Goal: Information Seeking & Learning: Learn about a topic

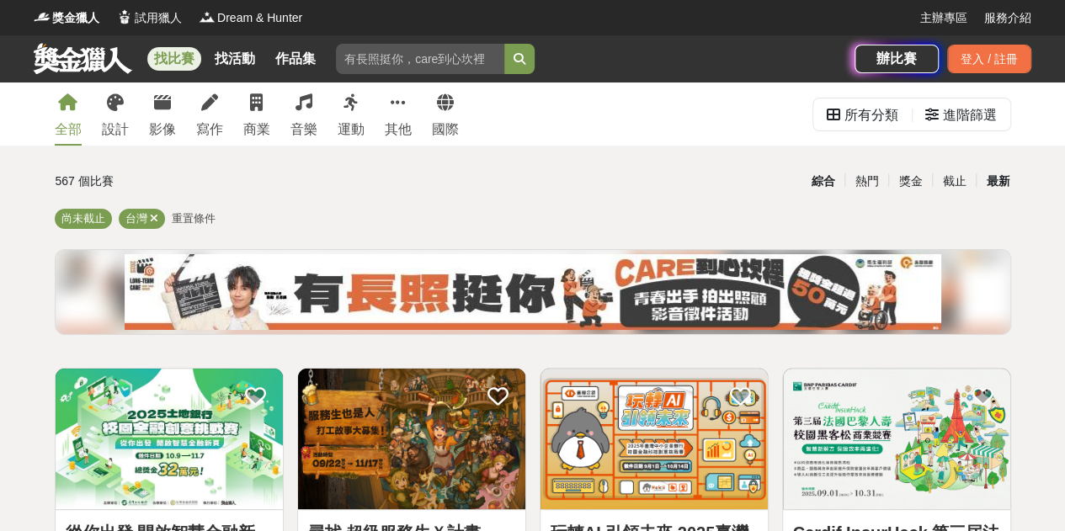
click at [992, 188] on div "最新" at bounding box center [998, 181] width 44 height 29
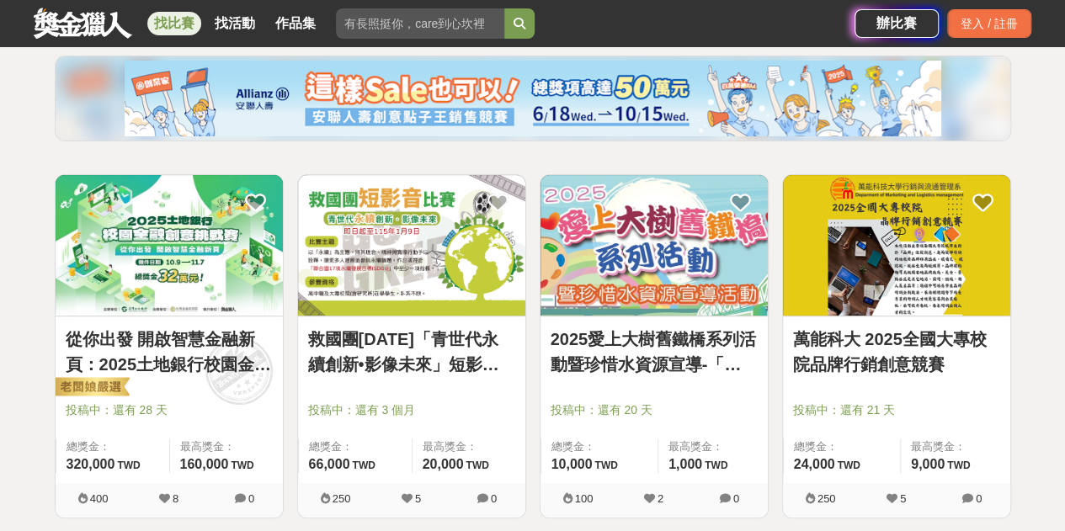
scroll to position [195, 0]
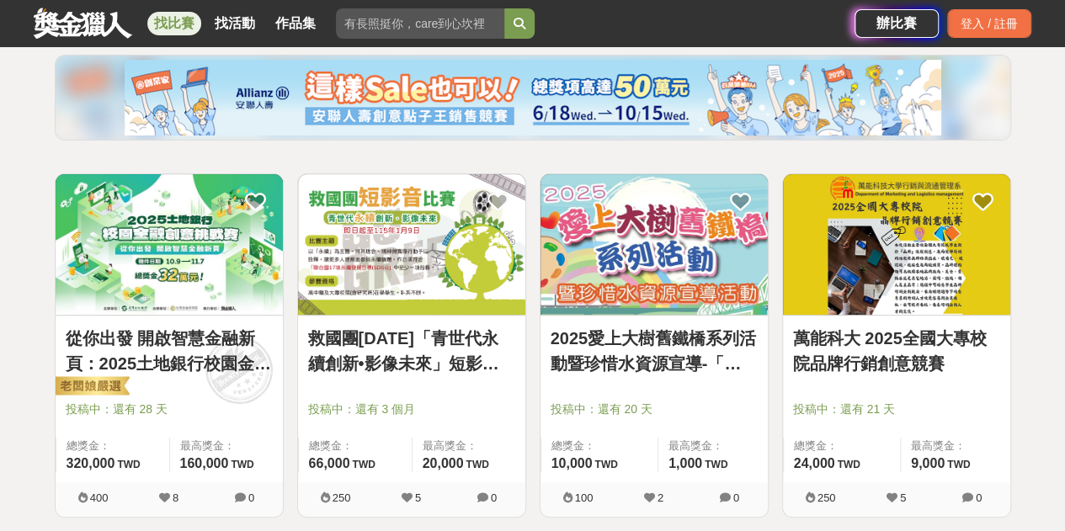
click at [686, 370] on link "2025愛上大樹舊鐵橋系列活動暨珍惜水資源宣導-「寫生活動」" at bounding box center [654, 351] width 207 height 51
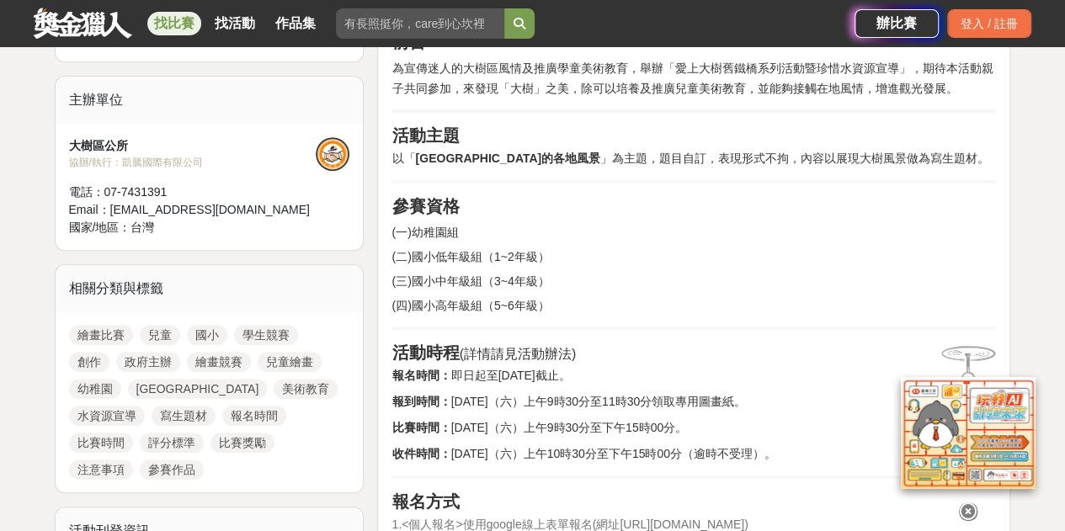
scroll to position [550, 0]
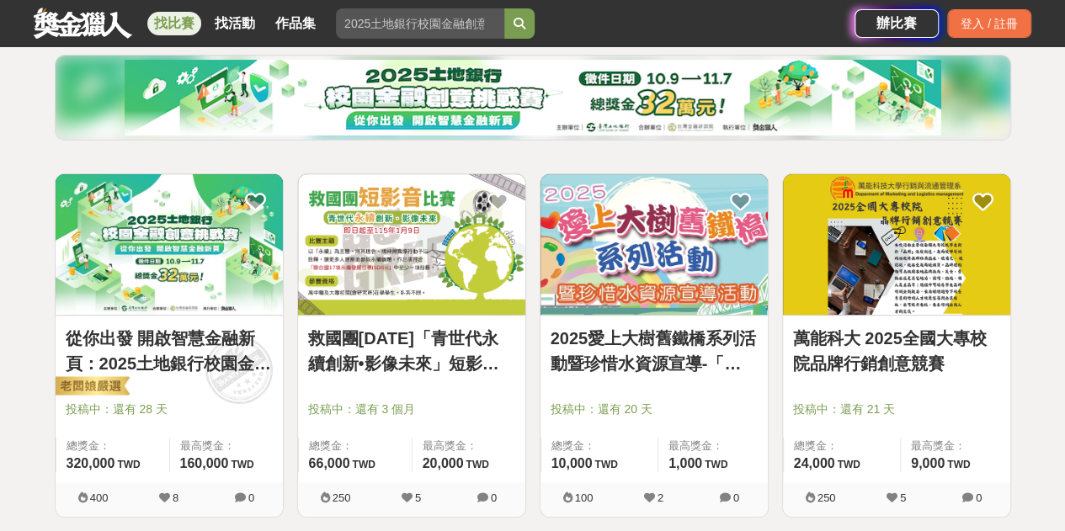
click at [959, 328] on link "萬能科大 2025全國大專校院品牌行銷創意競賽" at bounding box center [896, 351] width 207 height 51
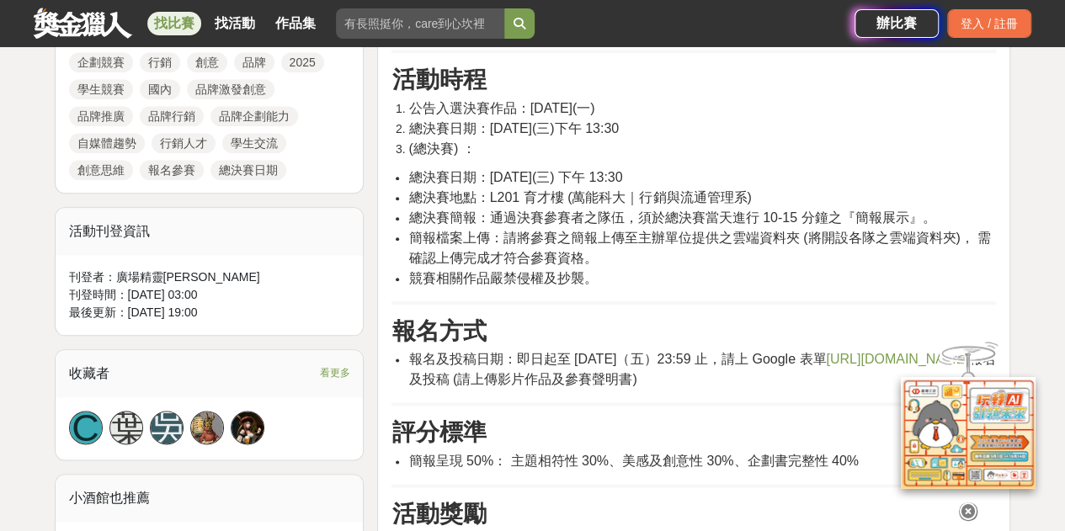
scroll to position [843, 0]
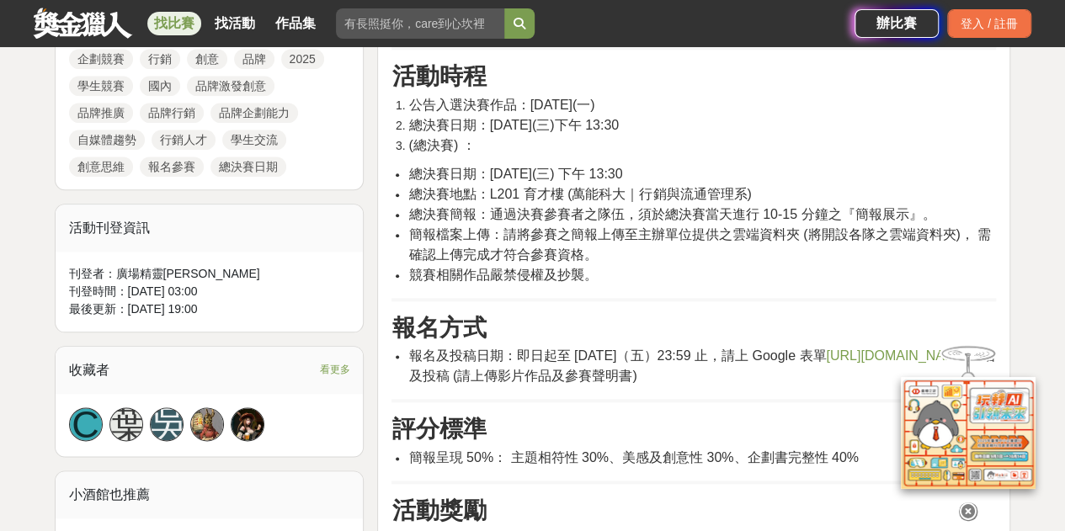
click at [826, 363] on span "[URL][DOMAIN_NAME]" at bounding box center [897, 356] width 142 height 14
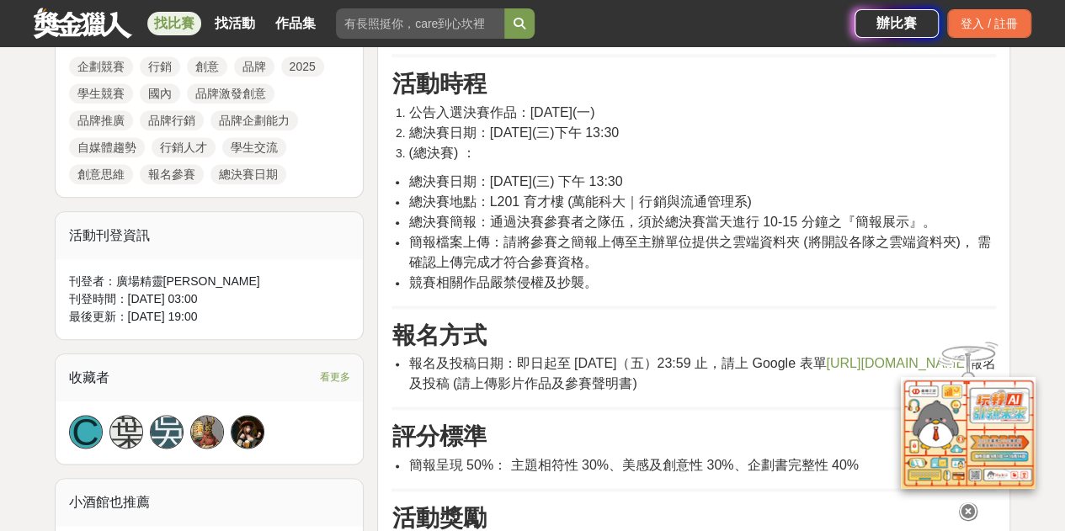
scroll to position [775, 0]
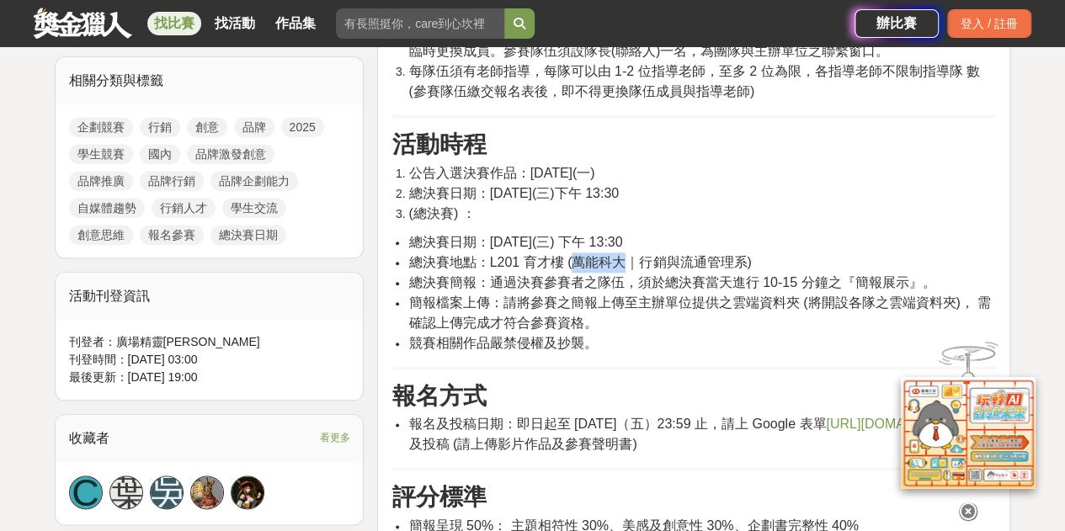
drag, startPoint x: 572, startPoint y: 260, endPoint x: 623, endPoint y: 257, distance: 51.5
click at [623, 257] on span "總決賽地點：L201 育才樓 (萬能科大｜行銷與流通管理系)" at bounding box center [580, 262] width 343 height 14
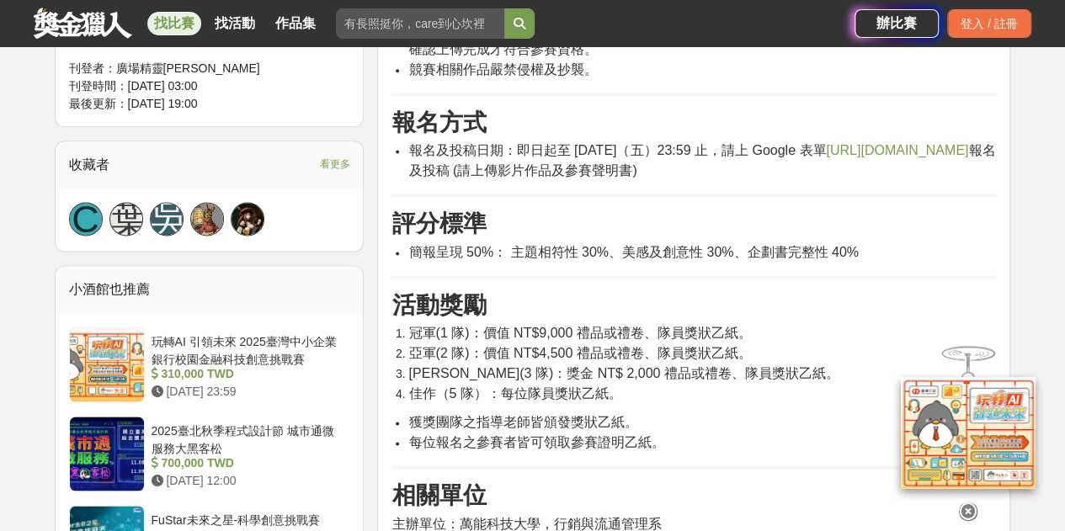
scroll to position [1052, 0]
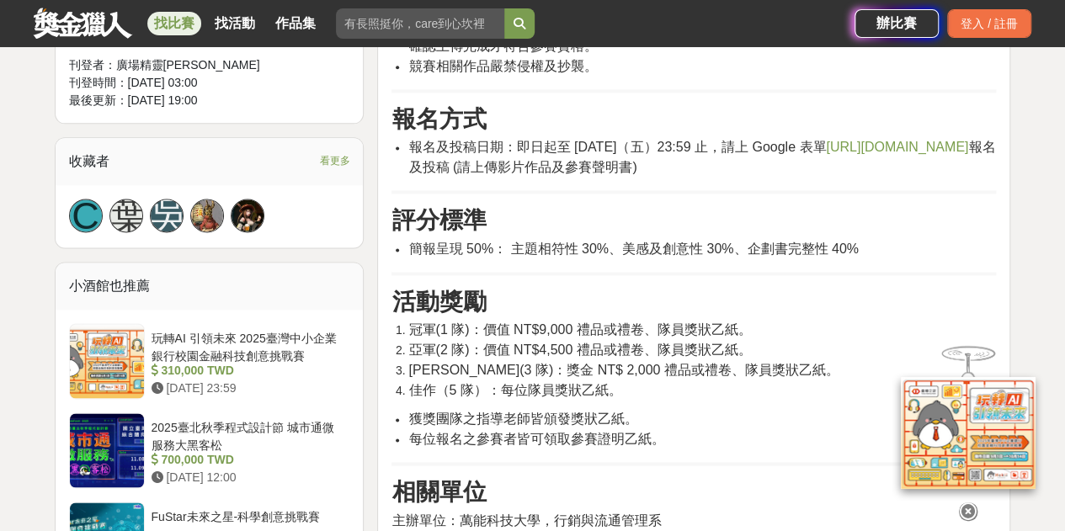
click at [799, 368] on li "[PERSON_NAME](3 隊)：獎金 NT$ 2,000 禮品或禮卷、隊員獎狀乙紙。" at bounding box center [703, 370] width 588 height 20
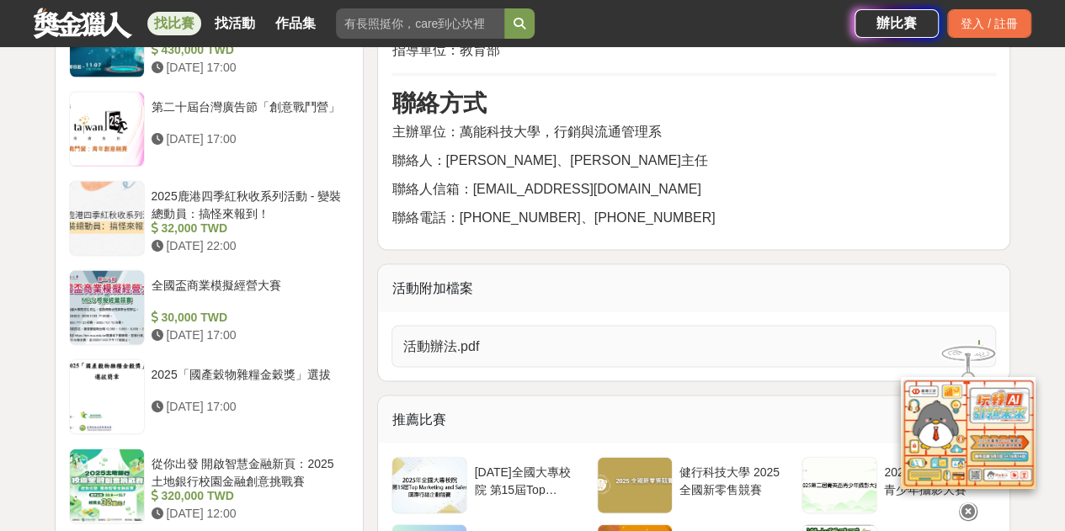
scroll to position [1553, 0]
click at [818, 353] on link "活動辦法.pdf" at bounding box center [694, 345] width 605 height 42
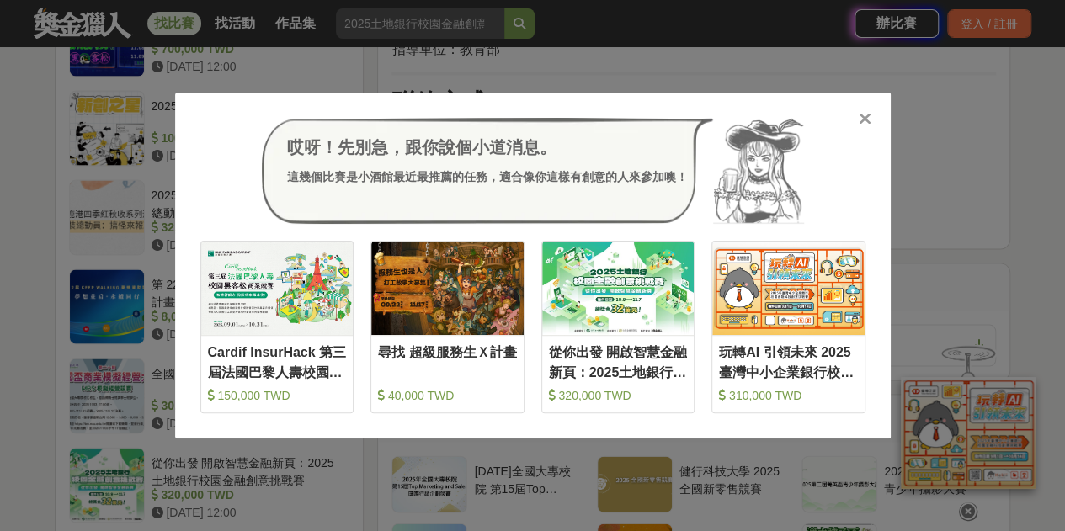
click at [866, 115] on icon at bounding box center [865, 118] width 13 height 17
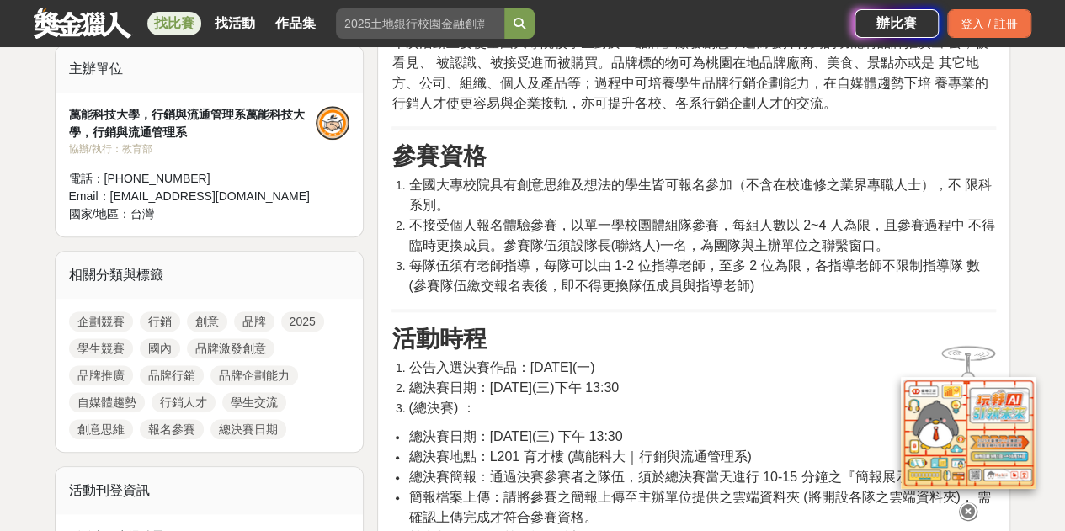
scroll to position [581, 0]
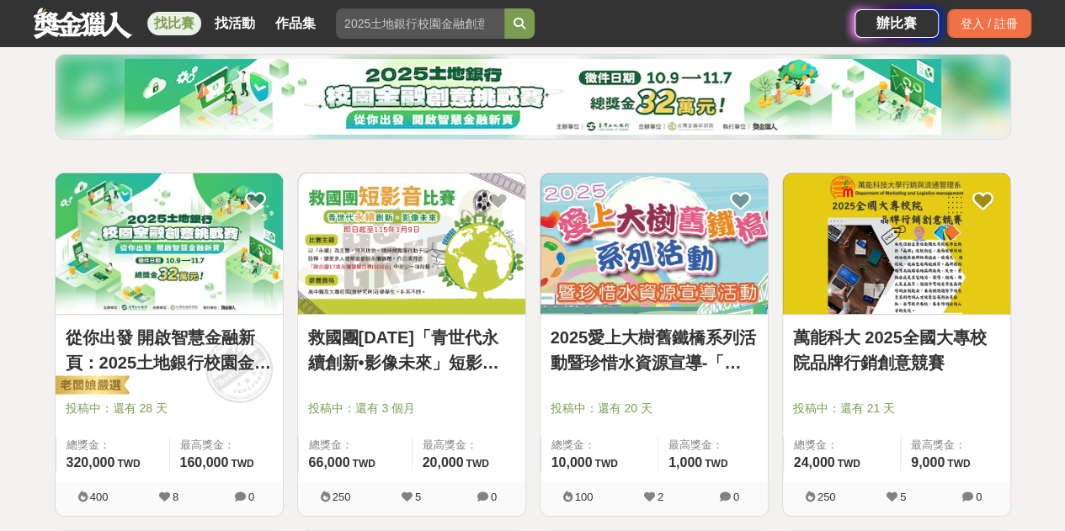
scroll to position [195, 0]
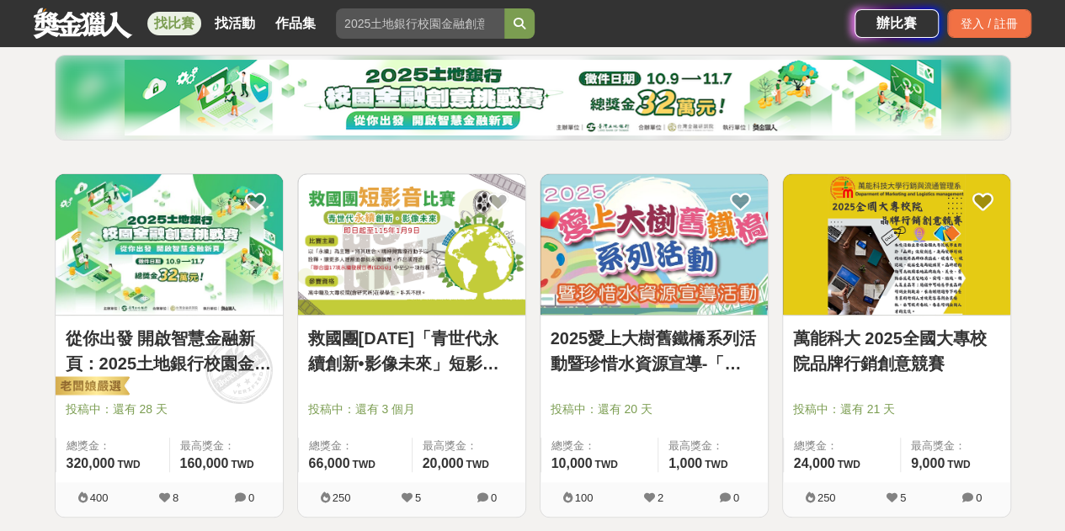
click at [932, 359] on link "萬能科大 2025全國大專校院品牌行銷創意競賽" at bounding box center [896, 351] width 207 height 51
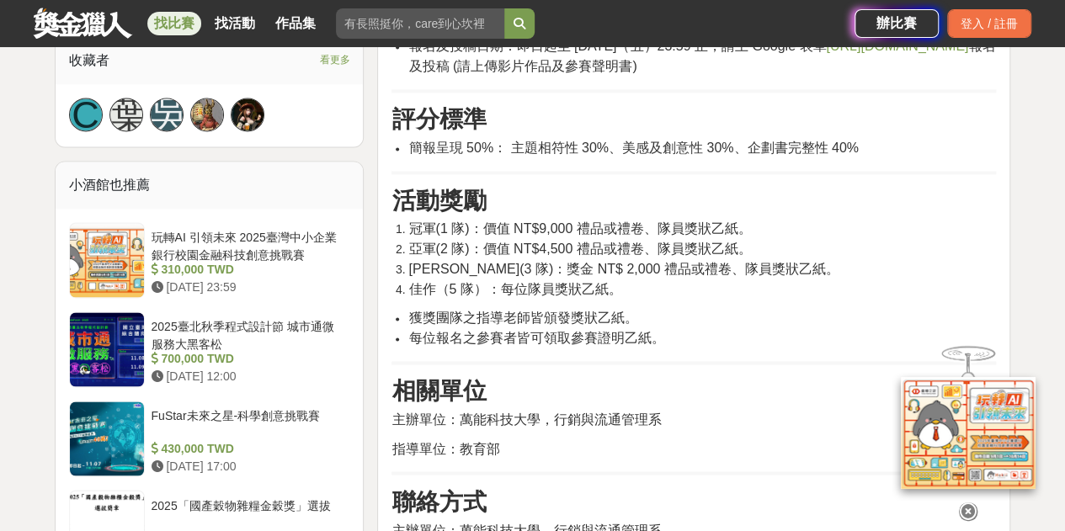
scroll to position [1156, 0]
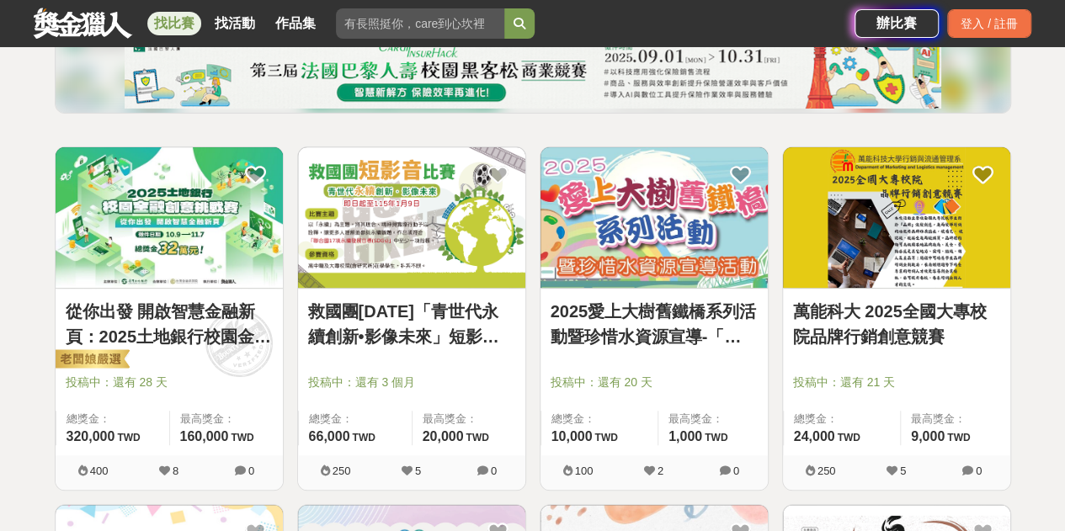
scroll to position [222, 0]
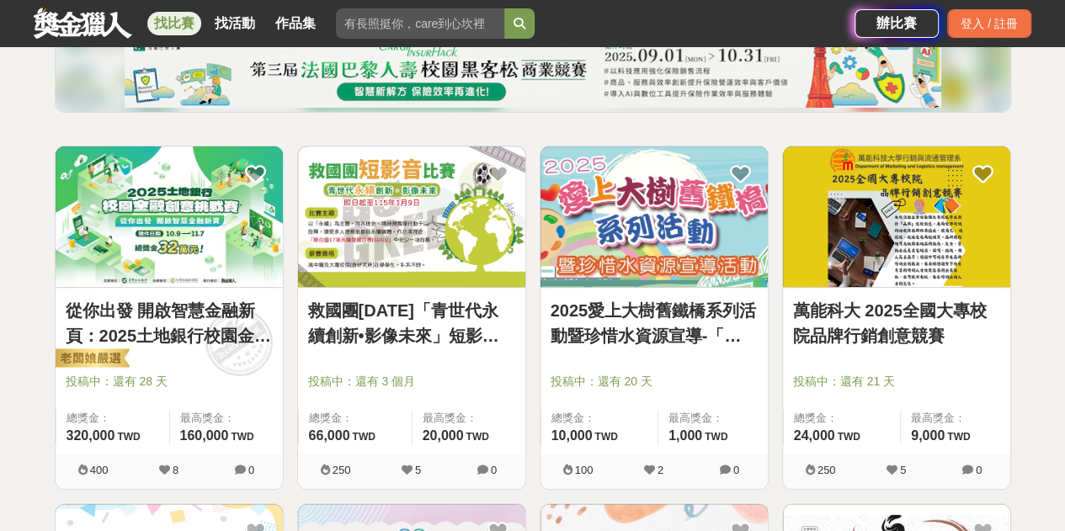
drag, startPoint x: 881, startPoint y: 318, endPoint x: 906, endPoint y: 330, distance: 28.3
click at [906, 330] on link "萬能科大 2025全國大專校院品牌行銷創意競賽" at bounding box center [896, 323] width 207 height 51
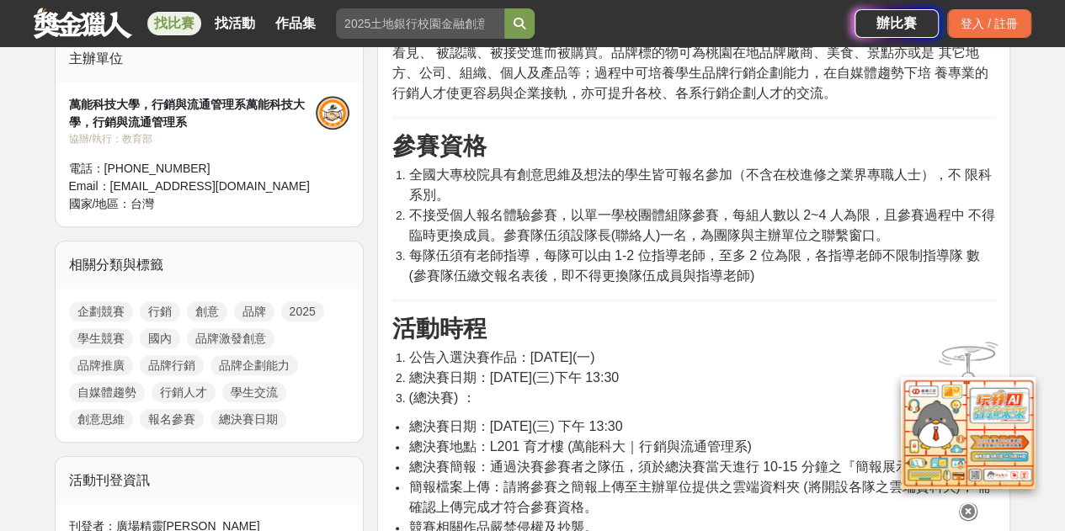
scroll to position [585, 0]
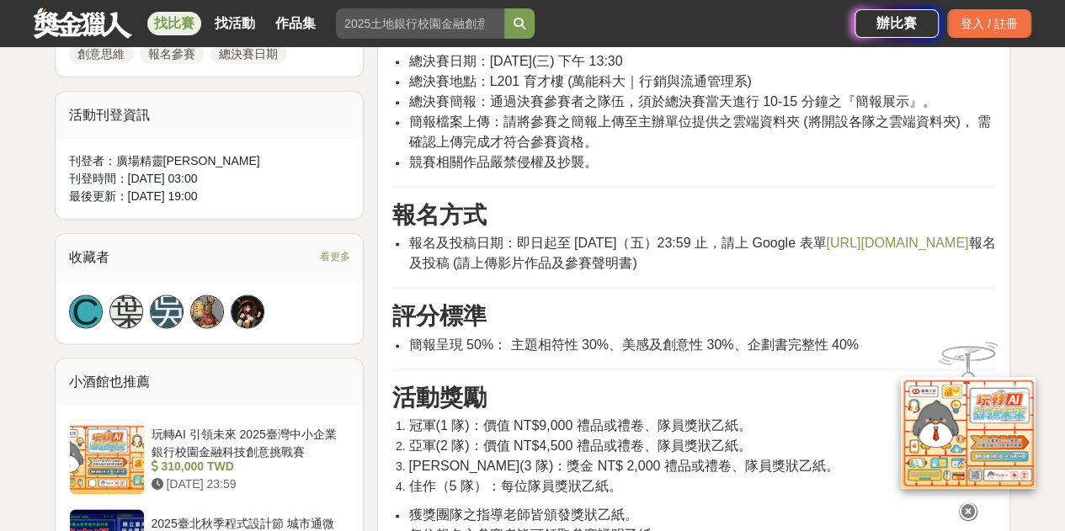
scroll to position [944, 0]
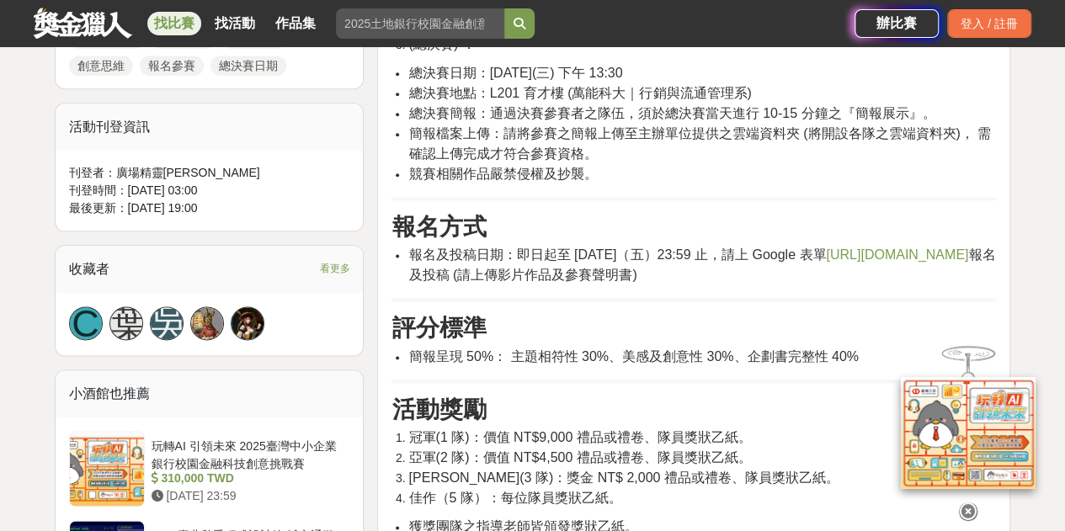
click at [826, 262] on span "[URL][DOMAIN_NAME]" at bounding box center [897, 255] width 142 height 14
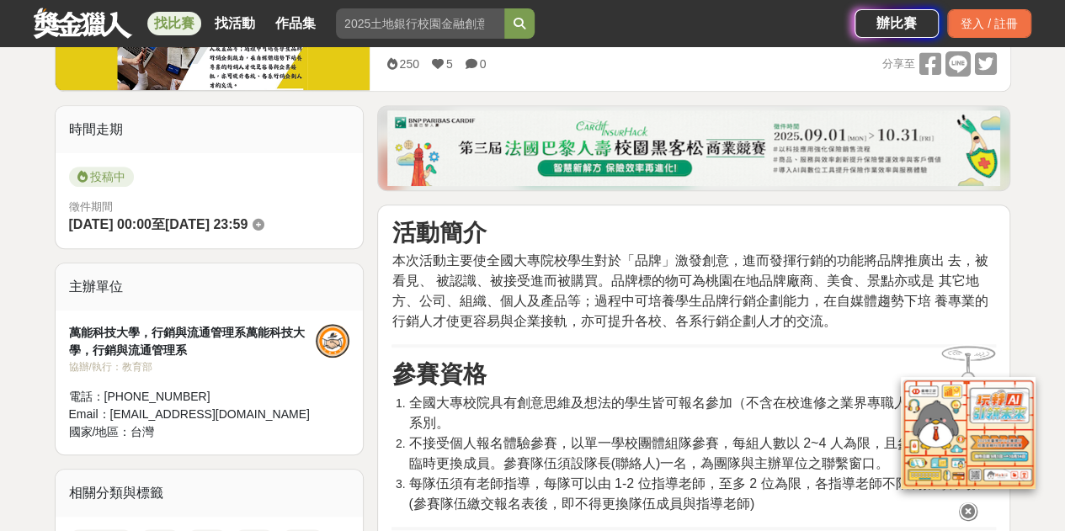
scroll to position [363, 0]
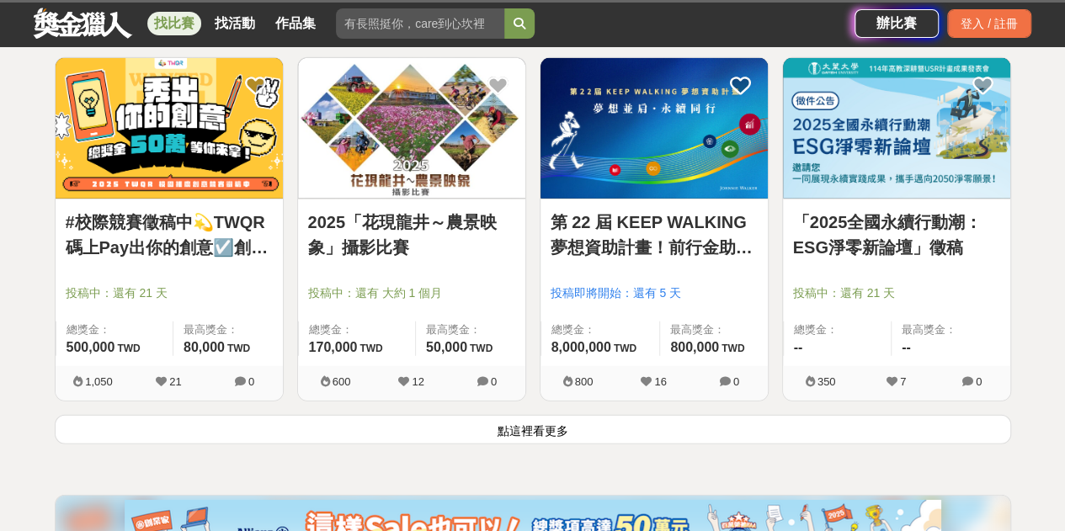
scroll to position [2097, 0]
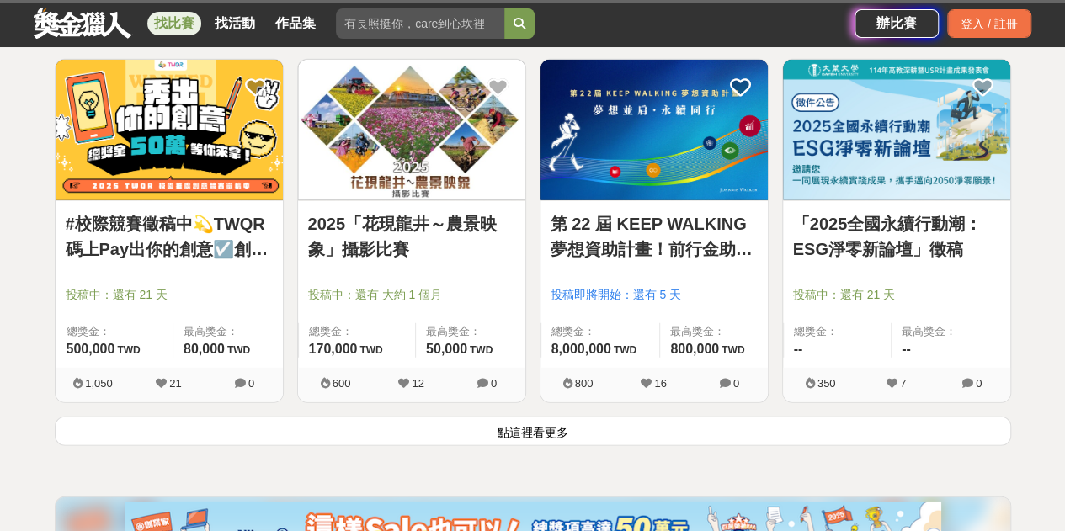
click at [679, 417] on button "點這裡看更多" at bounding box center [533, 431] width 957 height 29
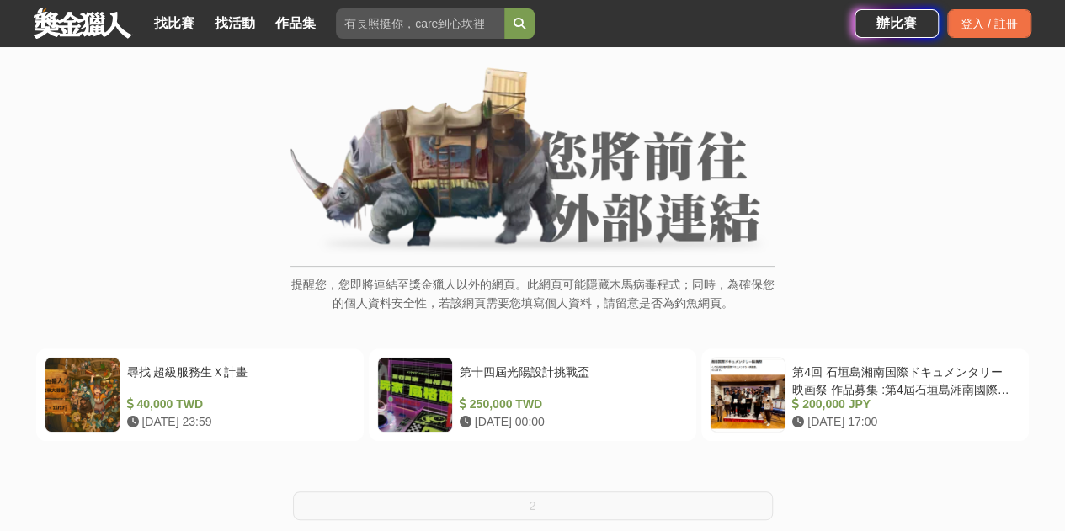
scroll to position [88, 0]
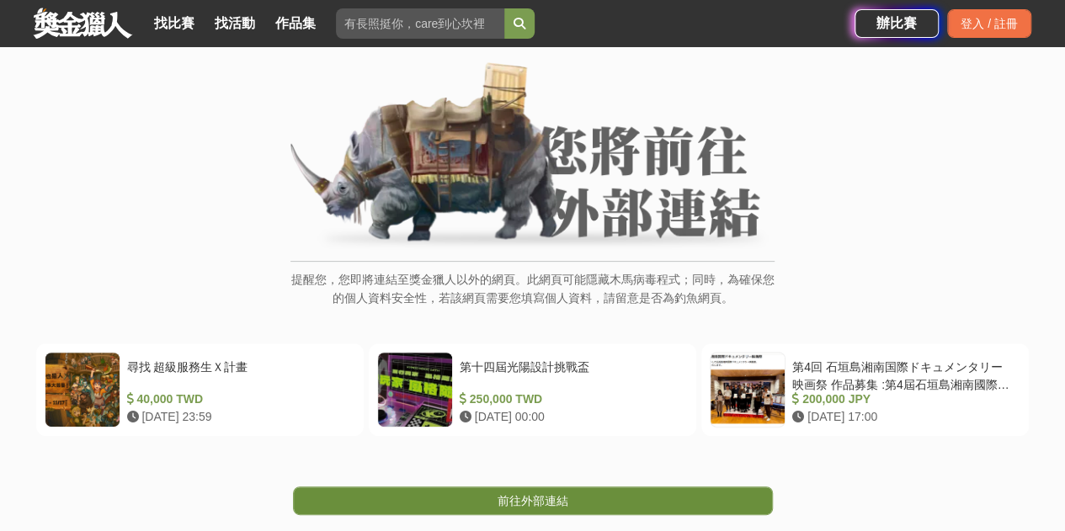
click at [586, 497] on link "前往外部連結" at bounding box center [533, 501] width 480 height 29
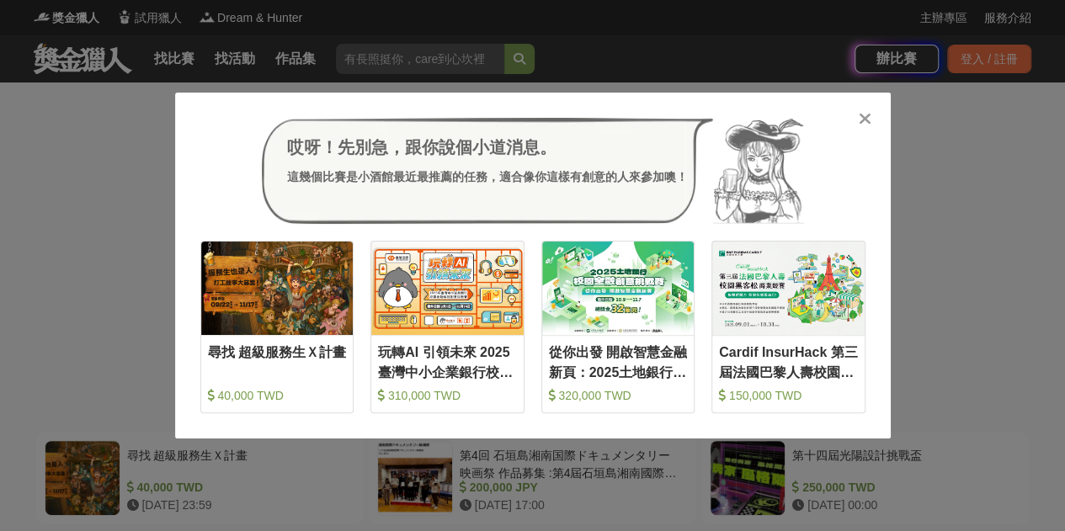
click at [975, 279] on div "哎呀！先別急，跟你說個小道消息。 這幾個比賽是小酒館最近最推薦的任務，適合像你這樣有創意的人來參加噢！ 收藏 尋找 超級服務生Ｘ計畫 40,000 TWD 收…" at bounding box center [532, 265] width 1065 height 531
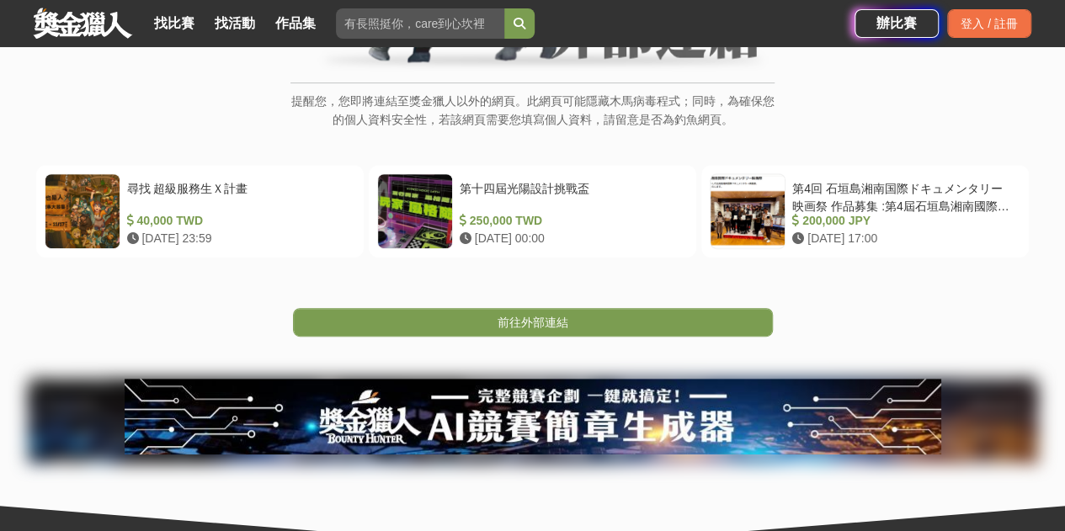
scroll to position [281, 0]
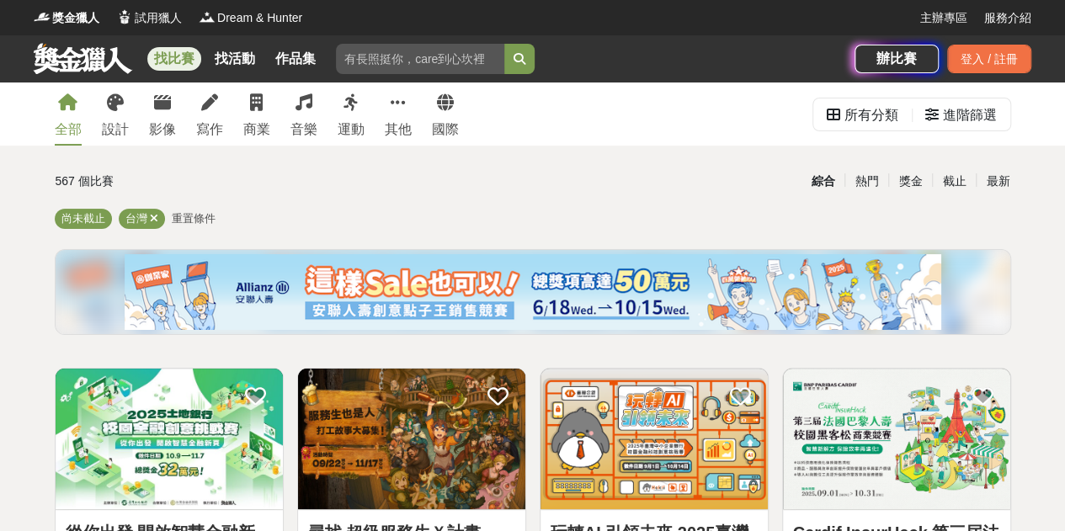
click at [985, 190] on div "最新" at bounding box center [998, 181] width 44 height 29
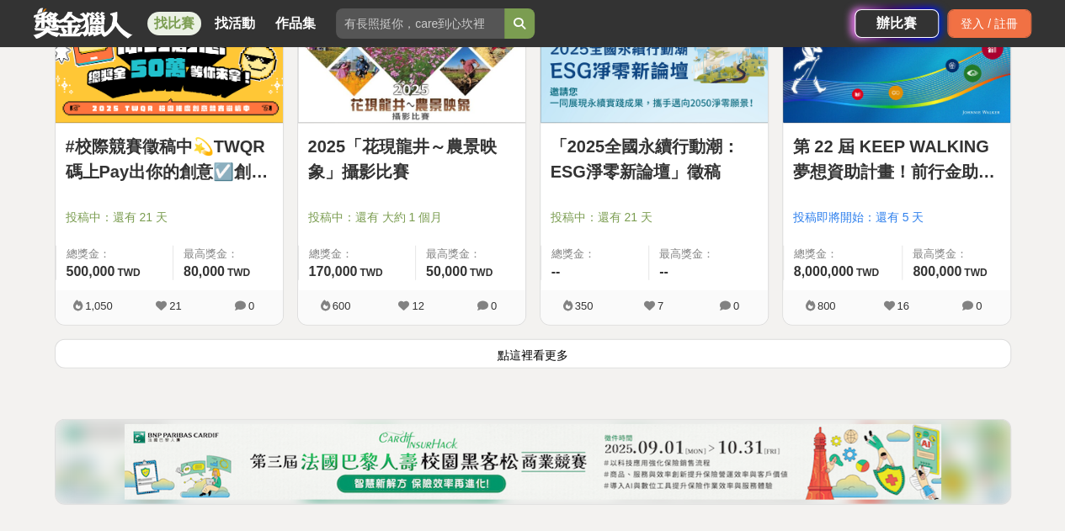
scroll to position [2176, 0]
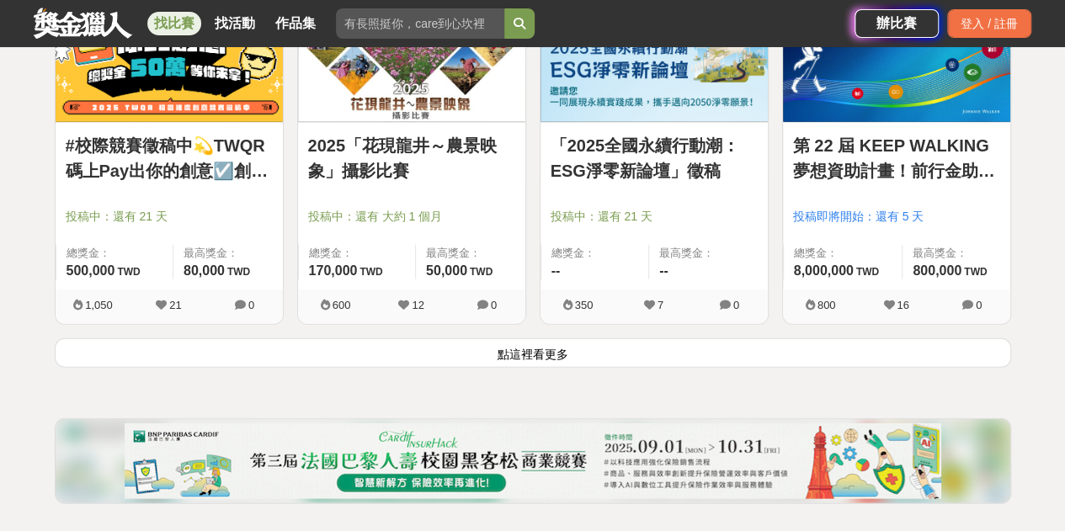
click at [558, 363] on button "點這裡看更多" at bounding box center [533, 353] width 957 height 29
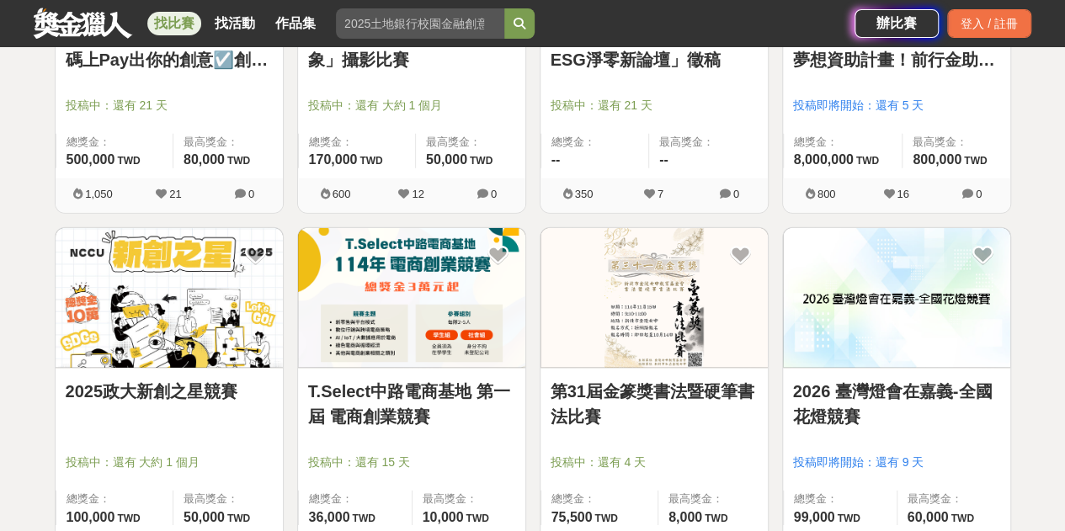
scroll to position [2288, 0]
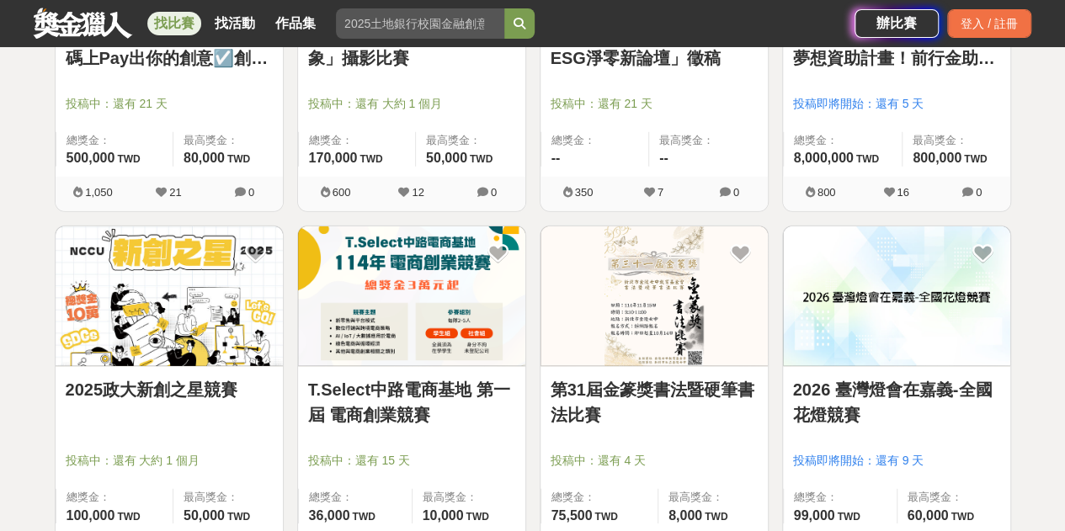
click at [435, 407] on link "T.Select中路電商基地 第一屆 電商創業競賽" at bounding box center [411, 402] width 207 height 51
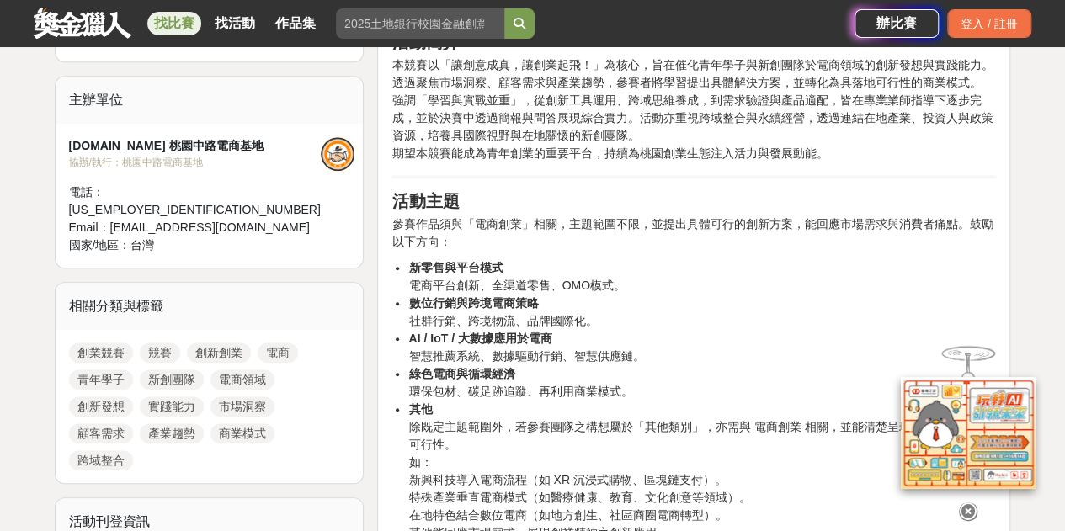
scroll to position [551, 0]
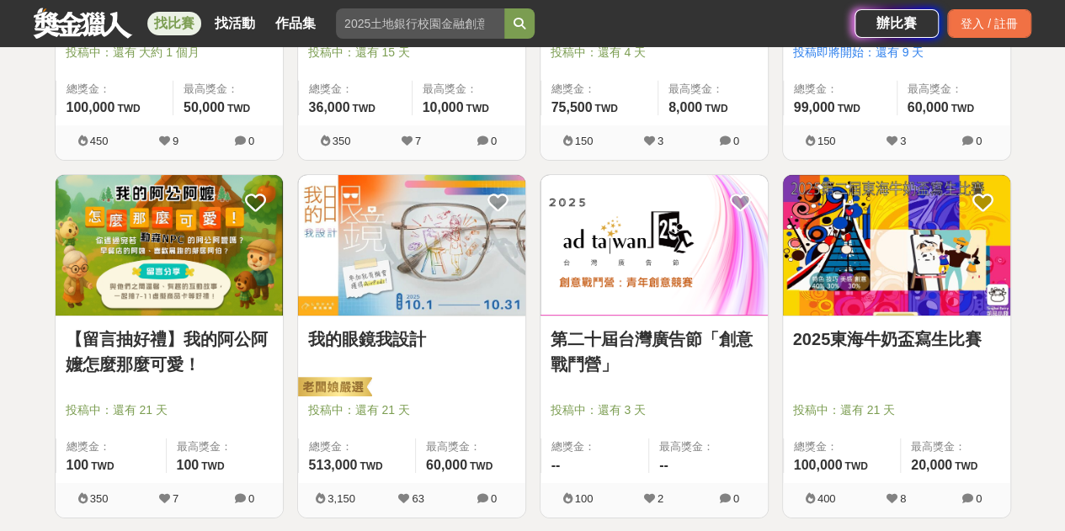
scroll to position [2699, 0]
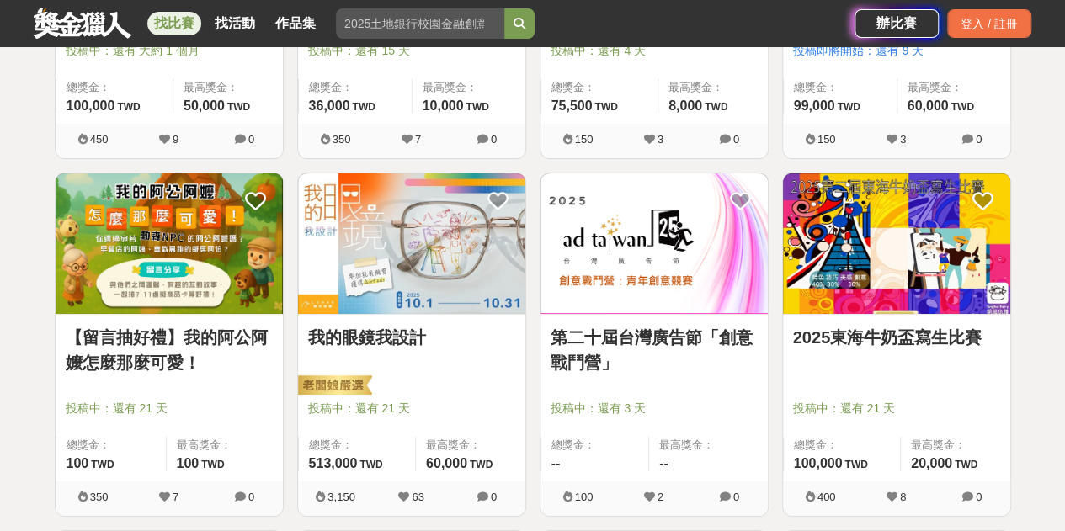
click at [839, 407] on span "投稿中：還有 21 天" at bounding box center [896, 409] width 207 height 18
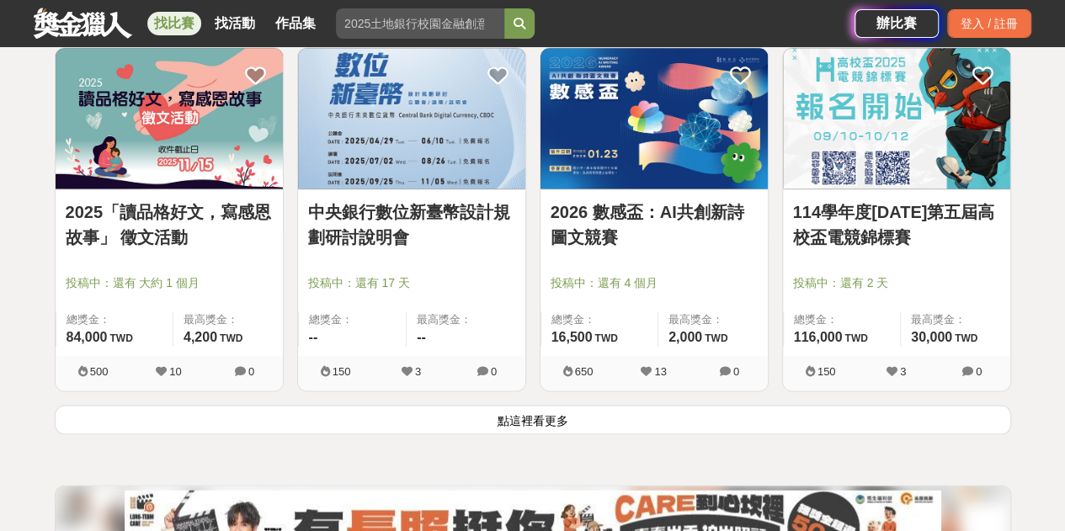
scroll to position [4256, 0]
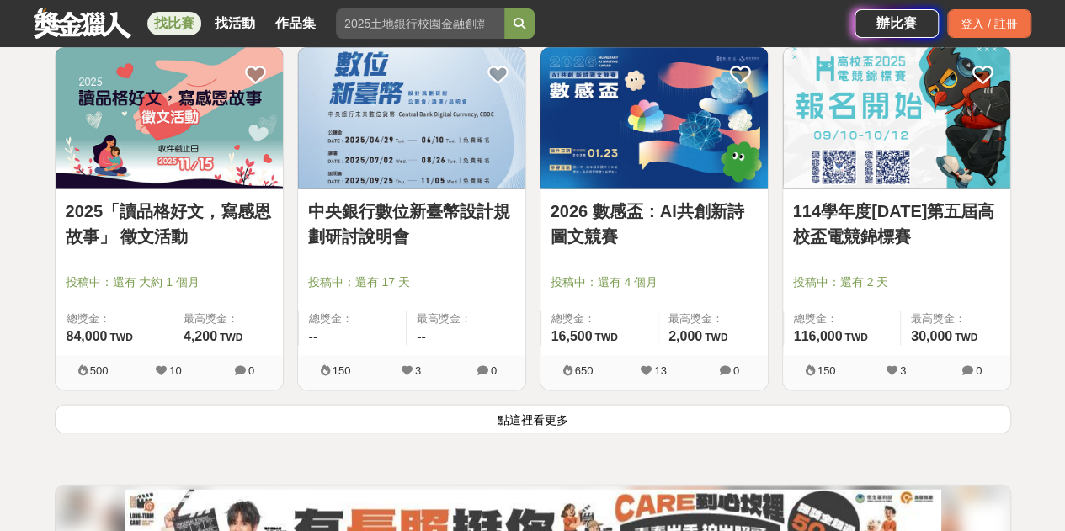
click at [545, 409] on button "點這裡看更多" at bounding box center [533, 418] width 957 height 29
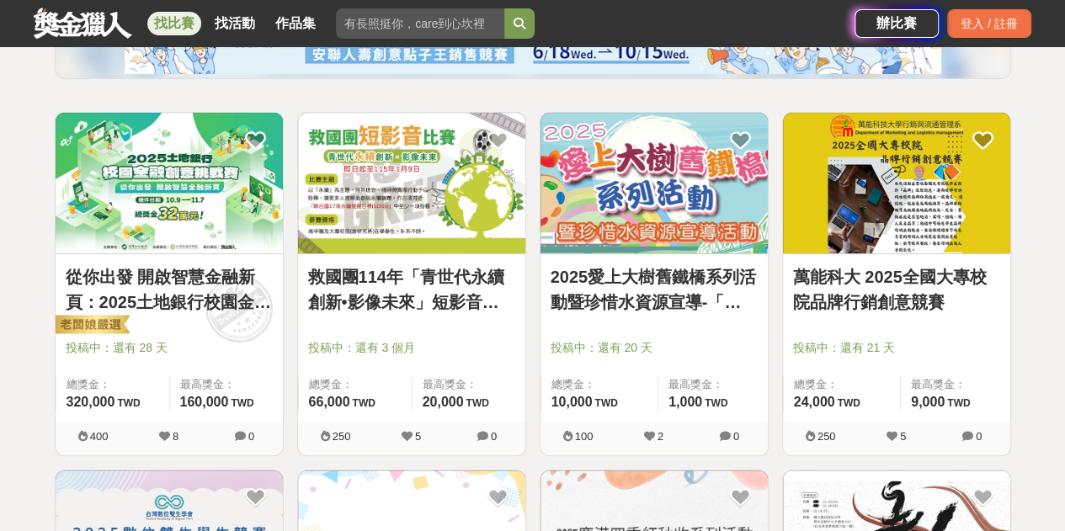
scroll to position [258, 0]
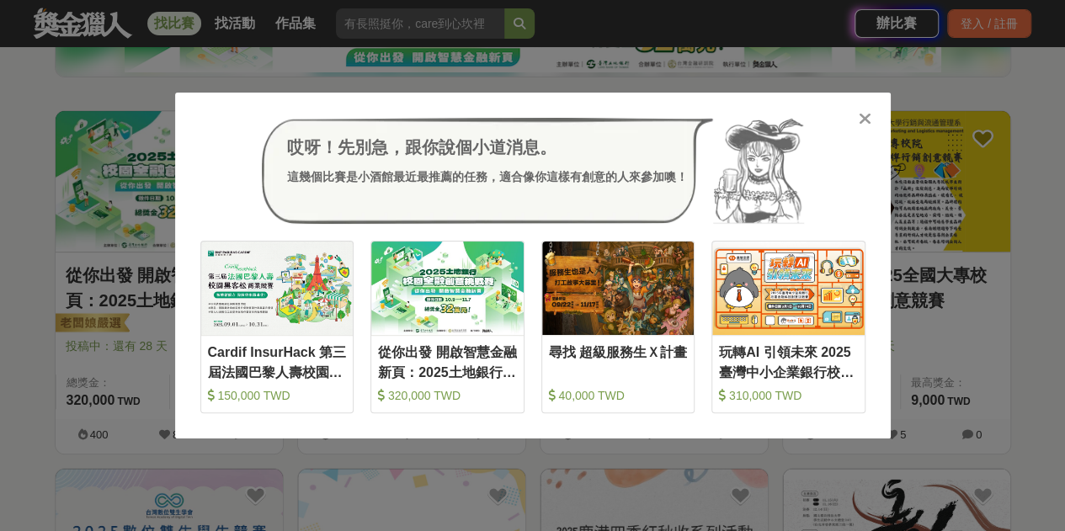
click at [857, 120] on div at bounding box center [865, 117] width 17 height 17
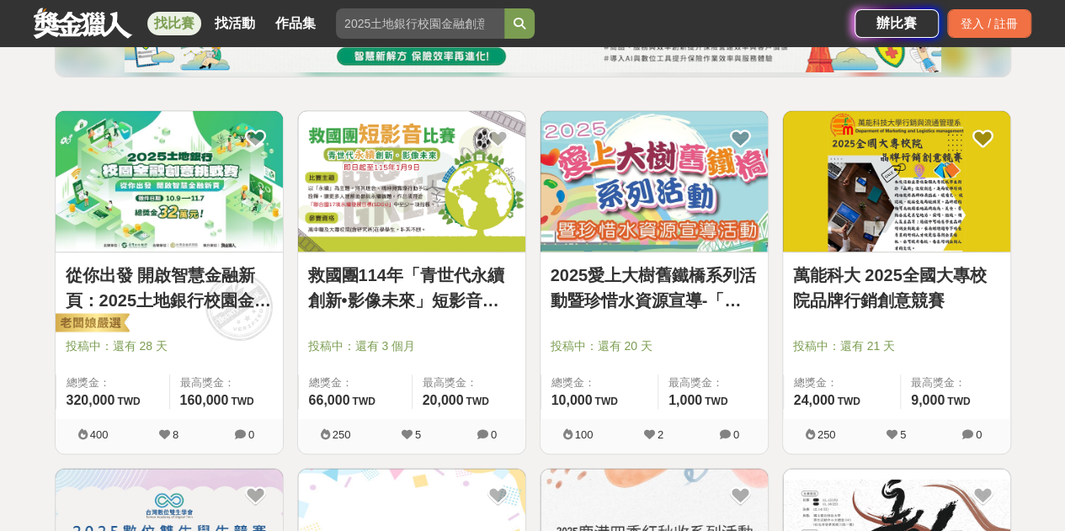
scroll to position [0, 0]
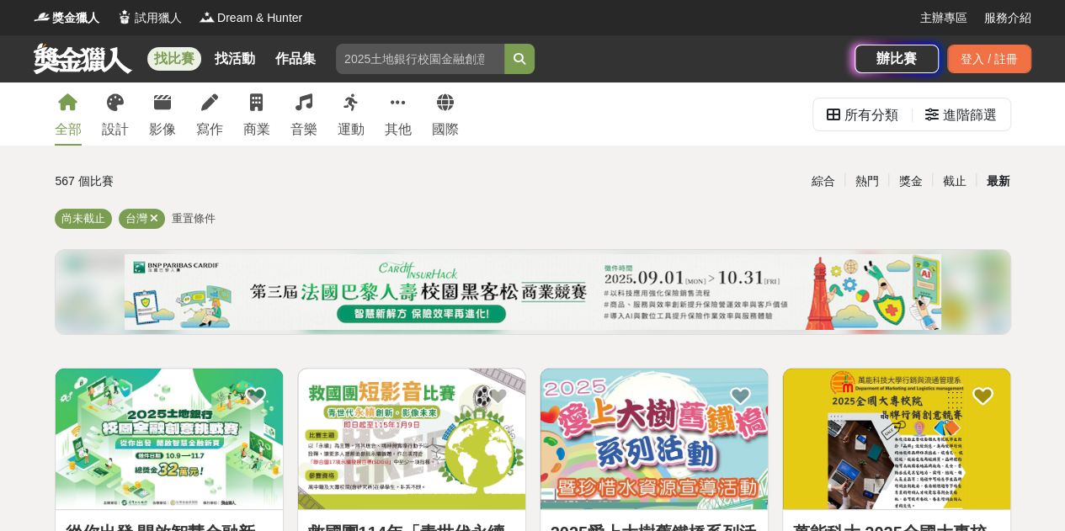
click at [936, 382] on img at bounding box center [896, 439] width 227 height 141
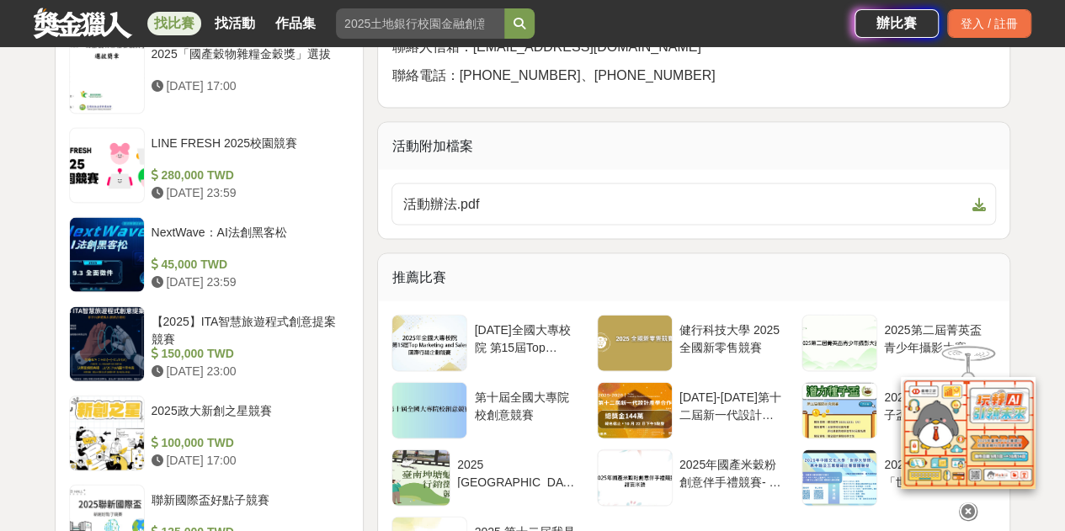
scroll to position [1695, 0]
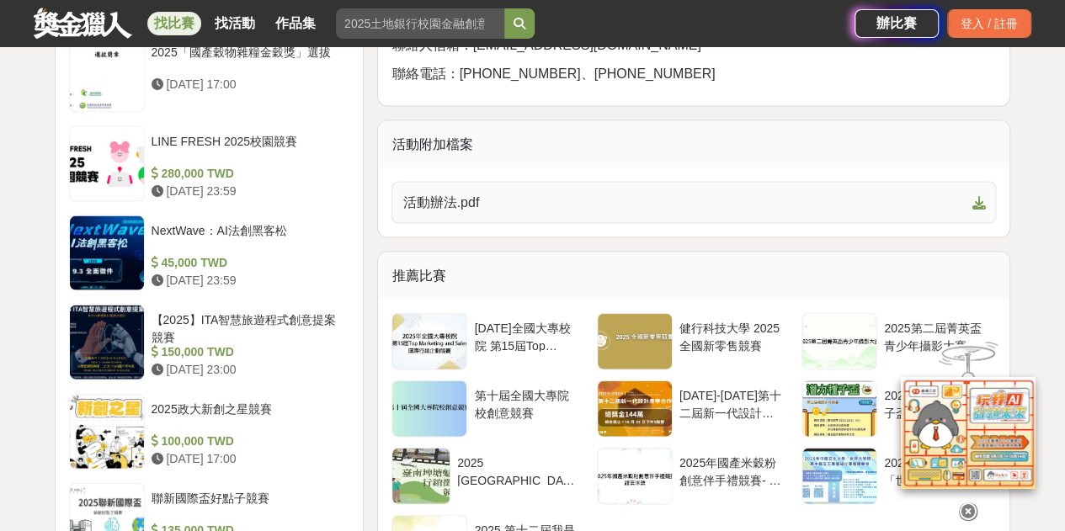
click at [672, 188] on link "活動辦法.pdf" at bounding box center [694, 203] width 605 height 42
